Goal: Browse casually: Explore the website without a specific task or goal

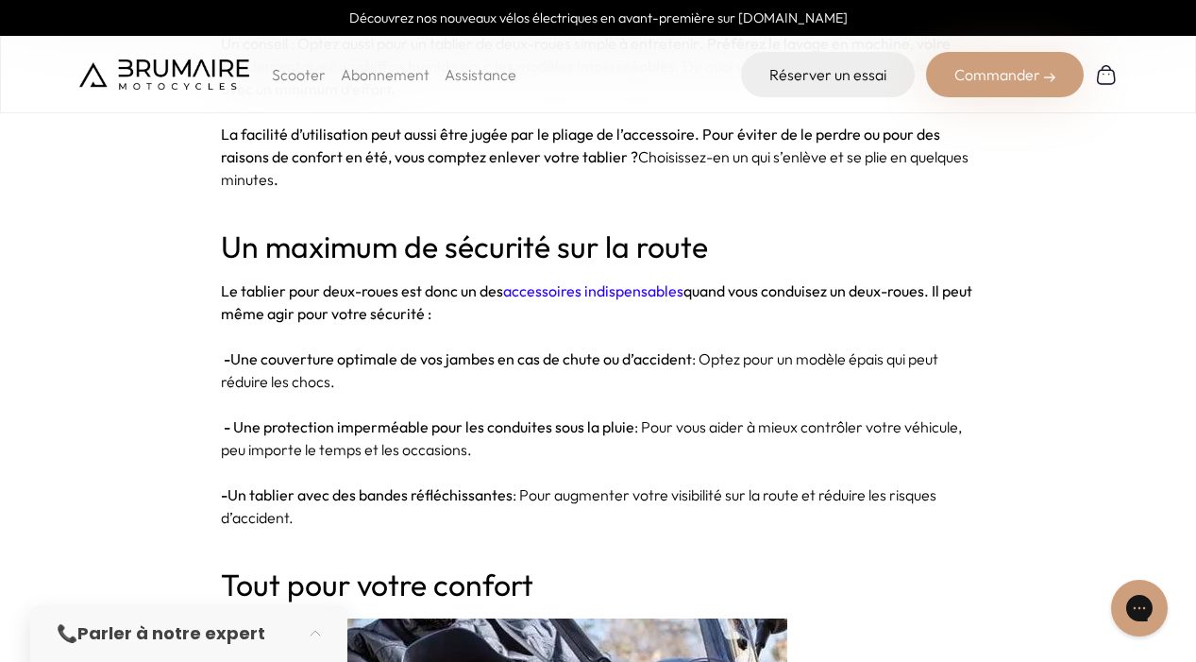
scroll to position [3116, 0]
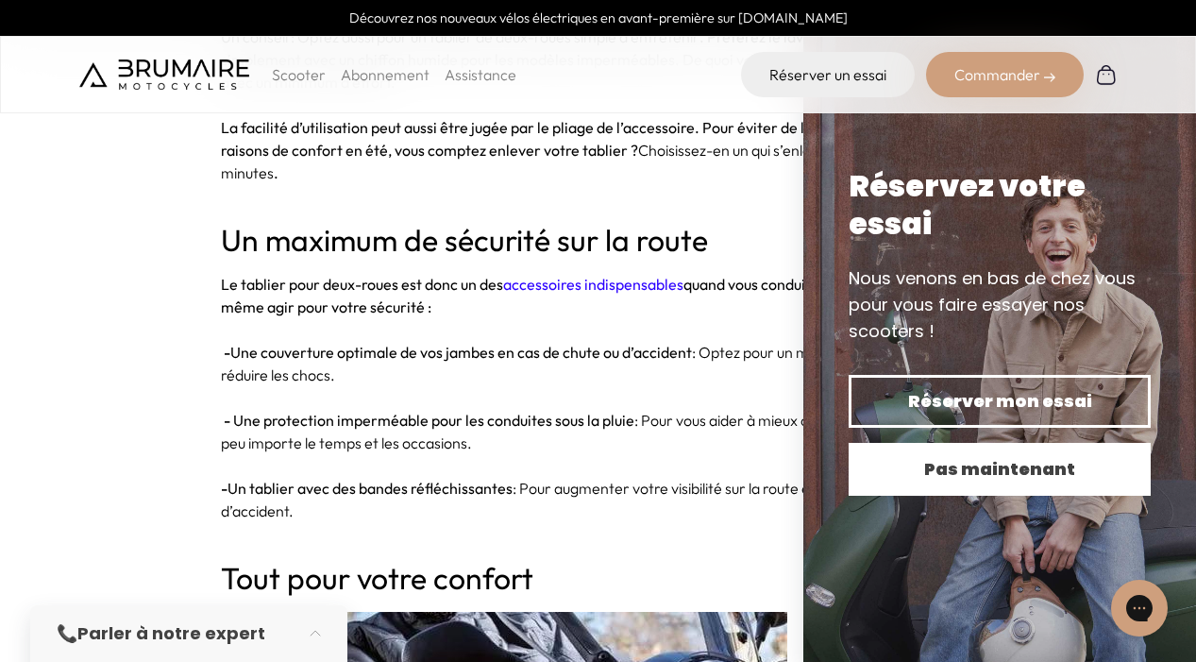
click at [937, 482] on button "Pas maintenant" at bounding box center [1000, 469] width 302 height 53
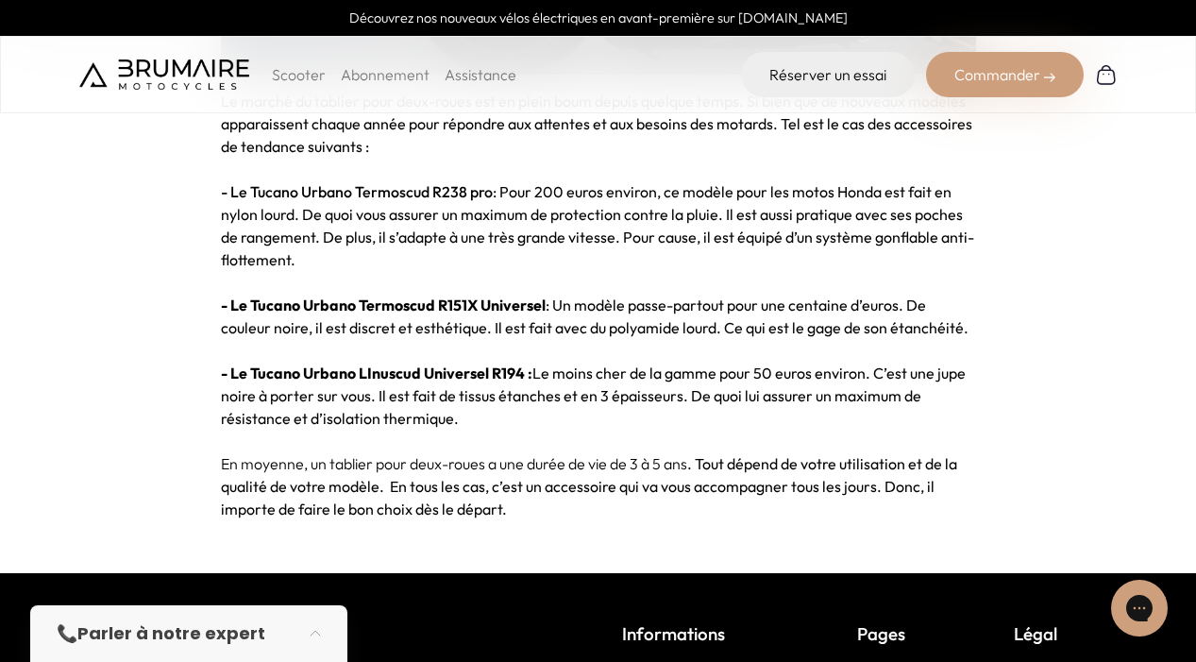
scroll to position [5703, 0]
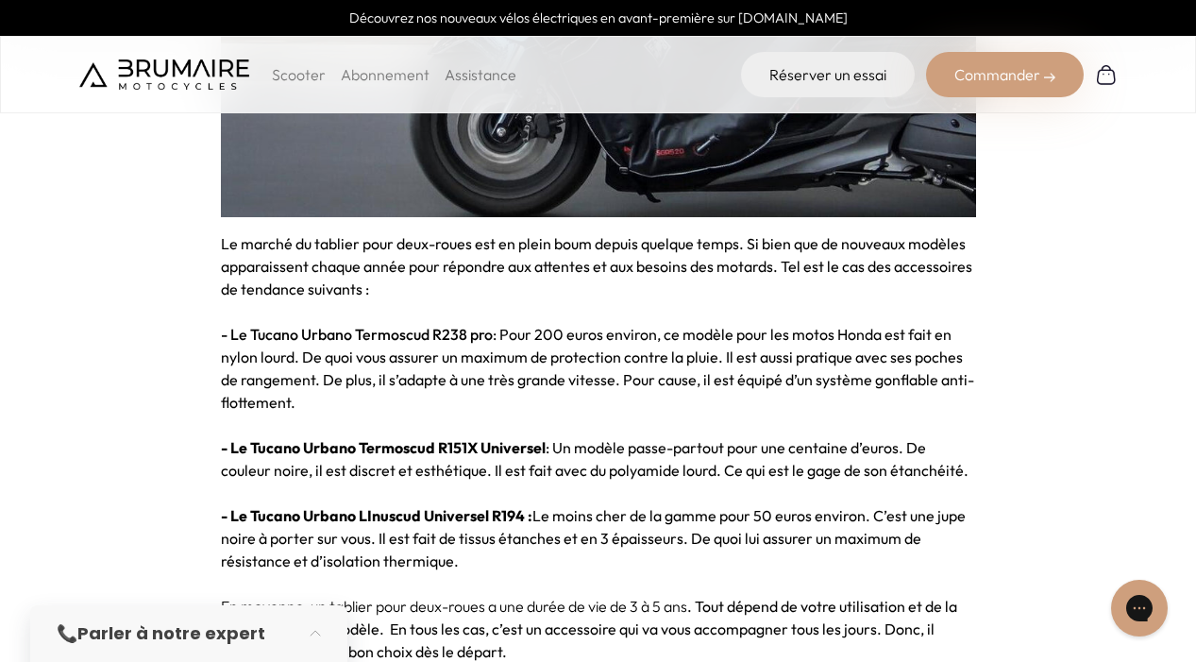
scroll to position [5476, 0]
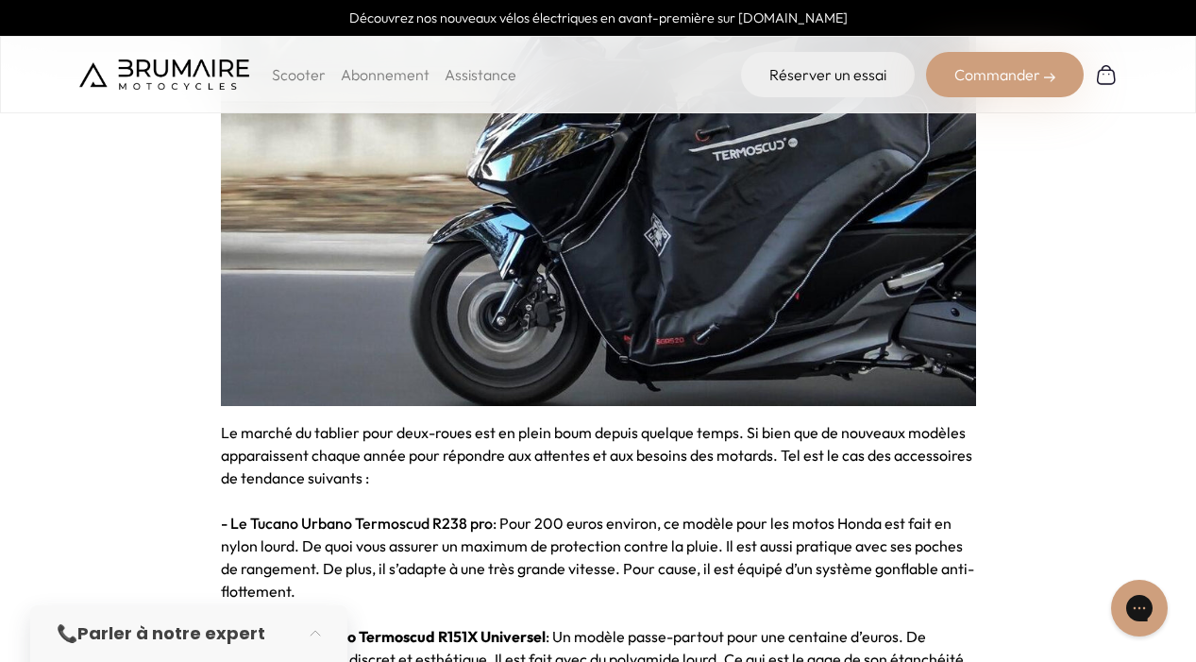
click at [282, 71] on p "Scooter" at bounding box center [299, 74] width 54 height 23
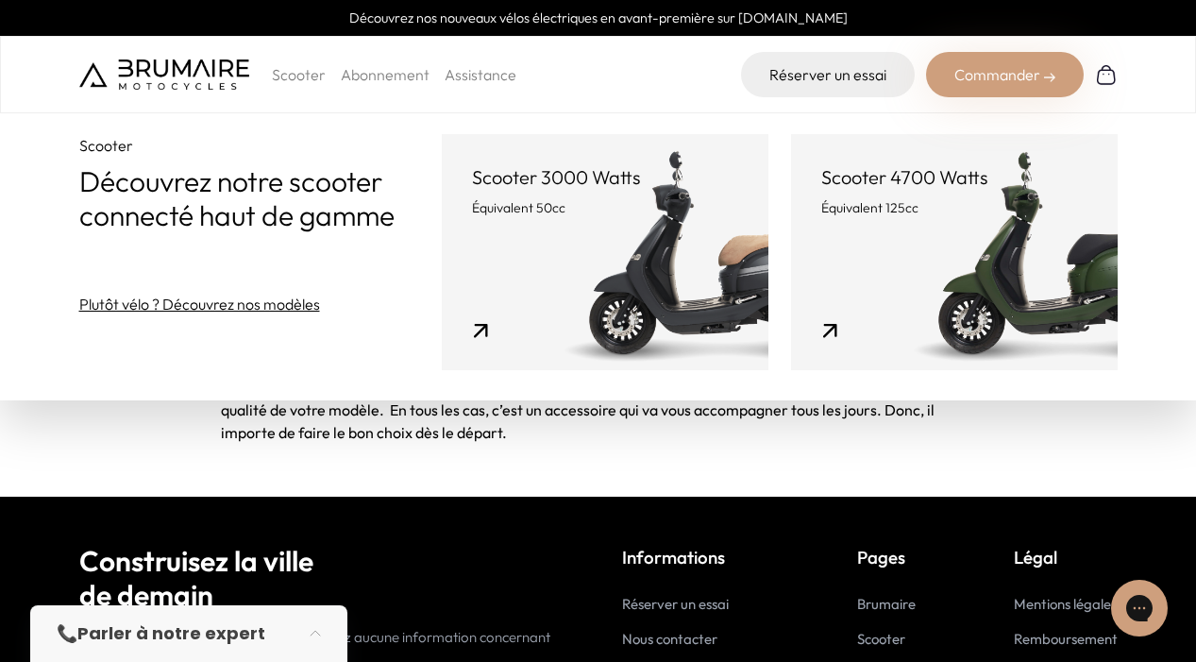
scroll to position [5948, 0]
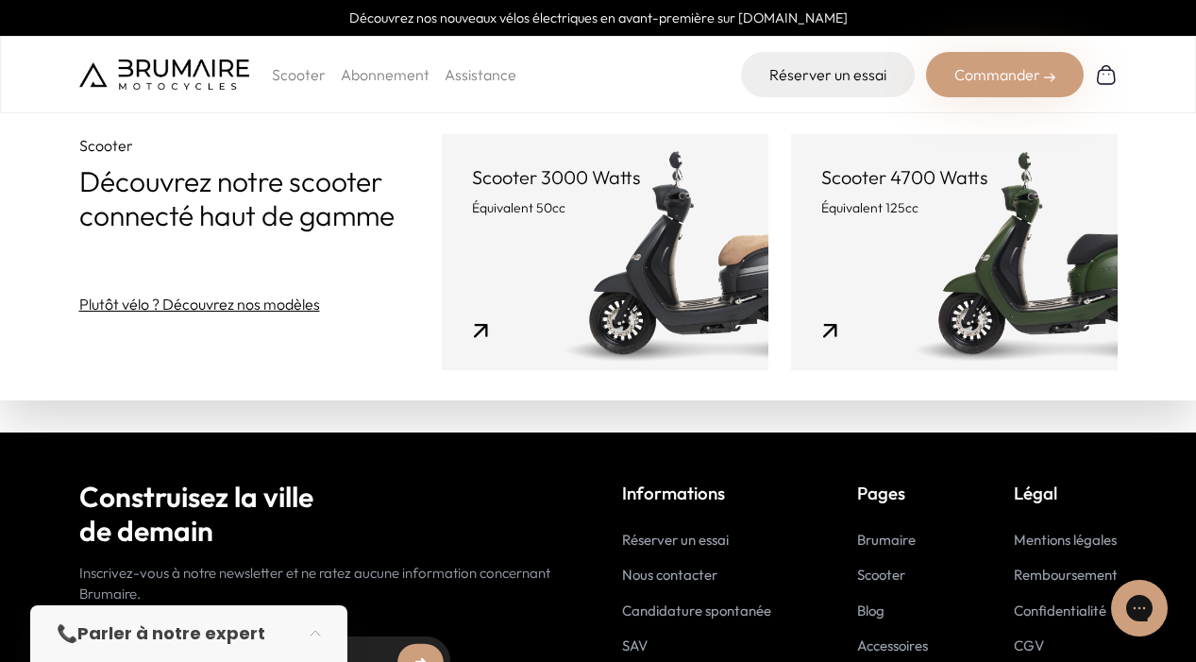
click at [209, 86] on img at bounding box center [164, 74] width 170 height 30
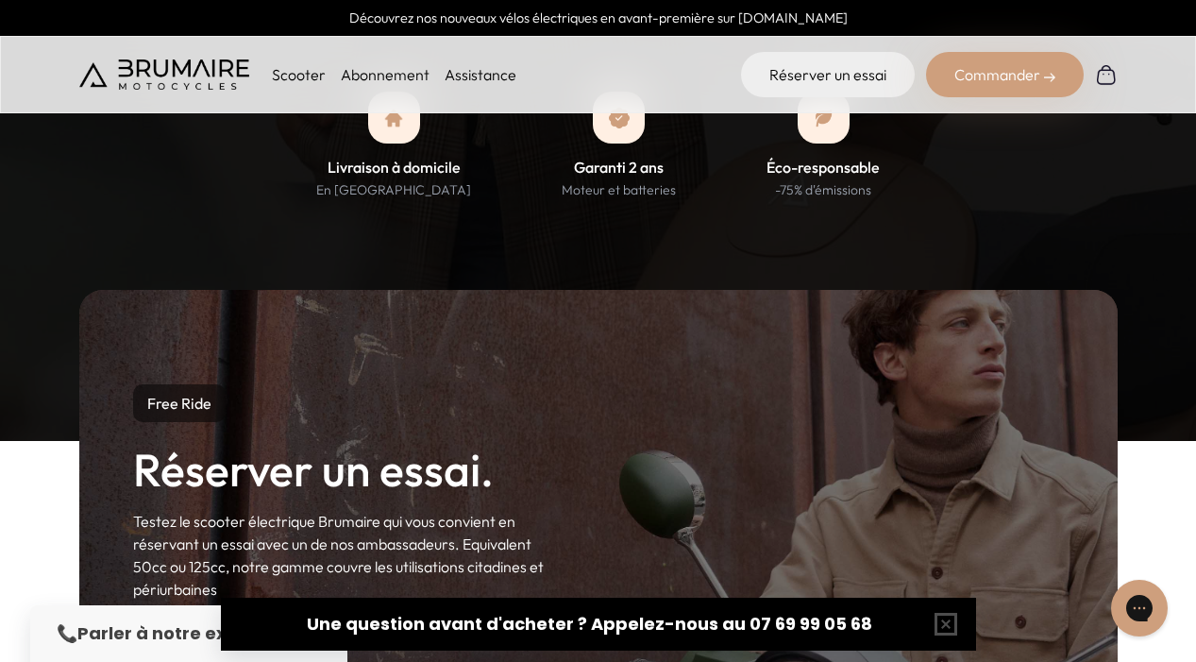
scroll to position [1895, 0]
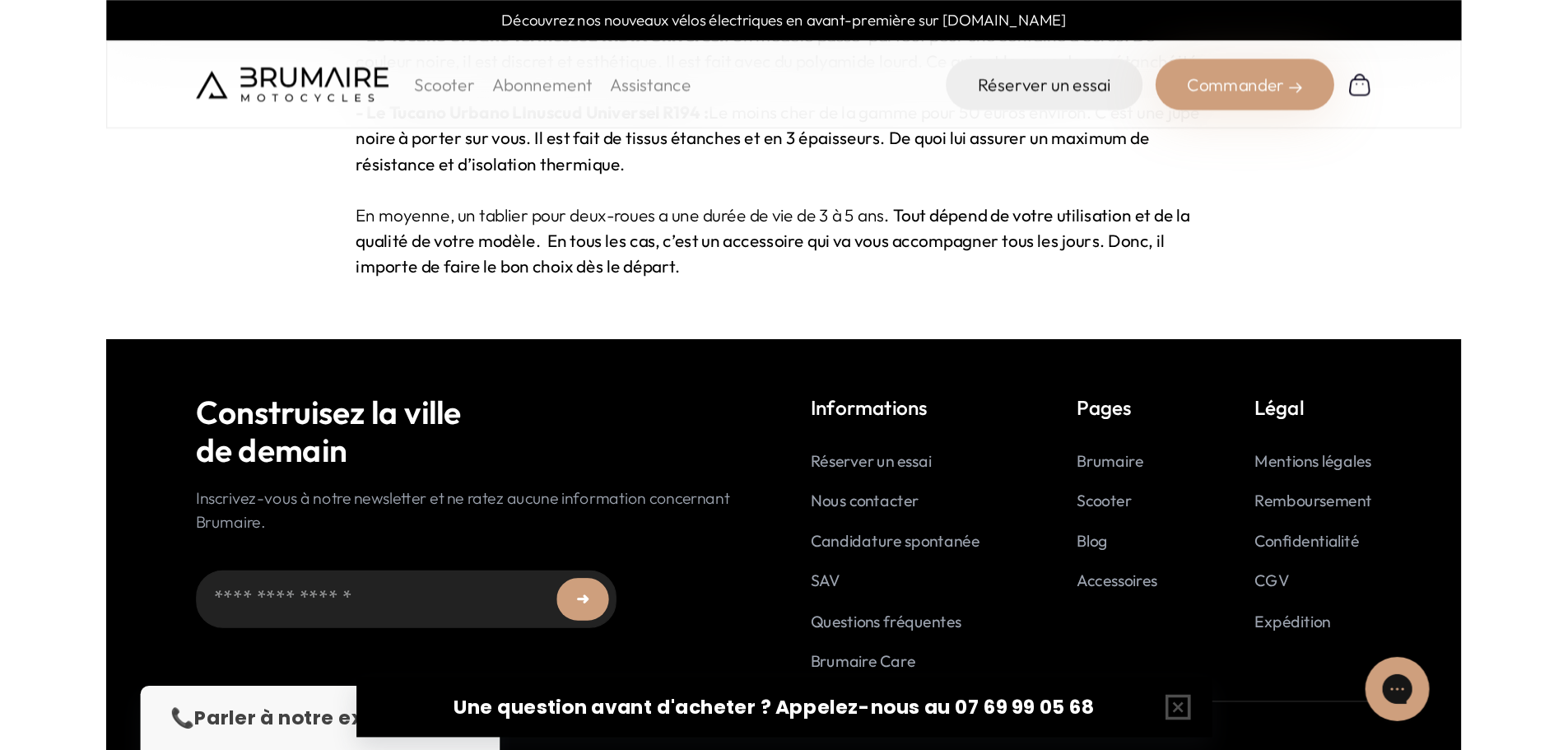
scroll to position [5131, 0]
